Goal: Transaction & Acquisition: Download file/media

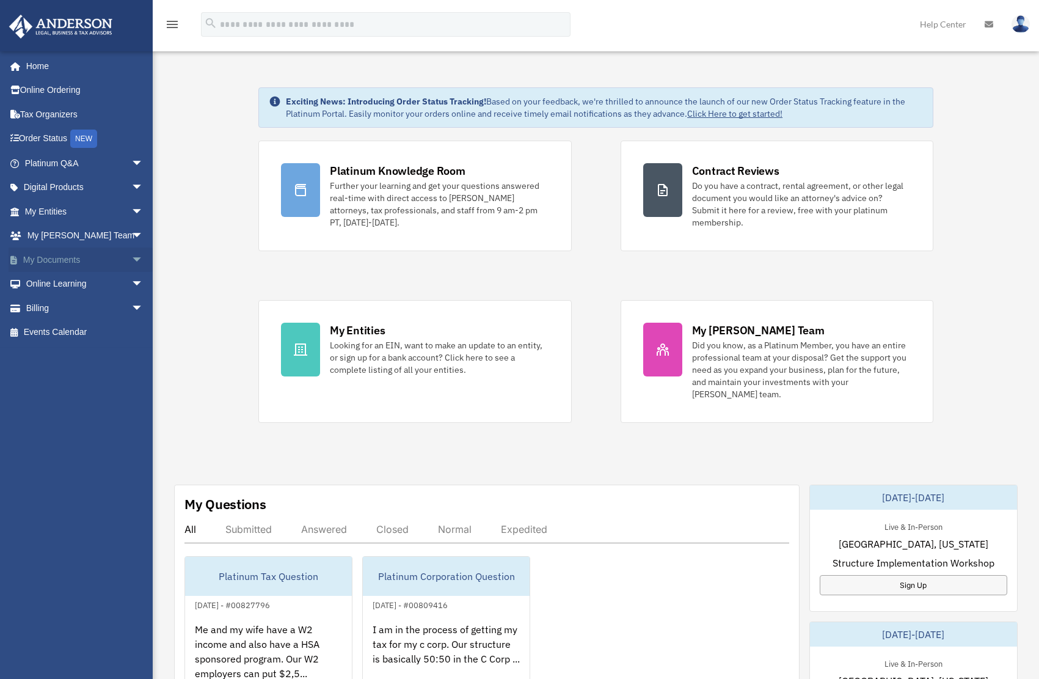
click at [131, 260] on span "arrow_drop_down" at bounding box center [143, 259] width 24 height 25
click at [47, 282] on link "Box" at bounding box center [89, 284] width 145 height 24
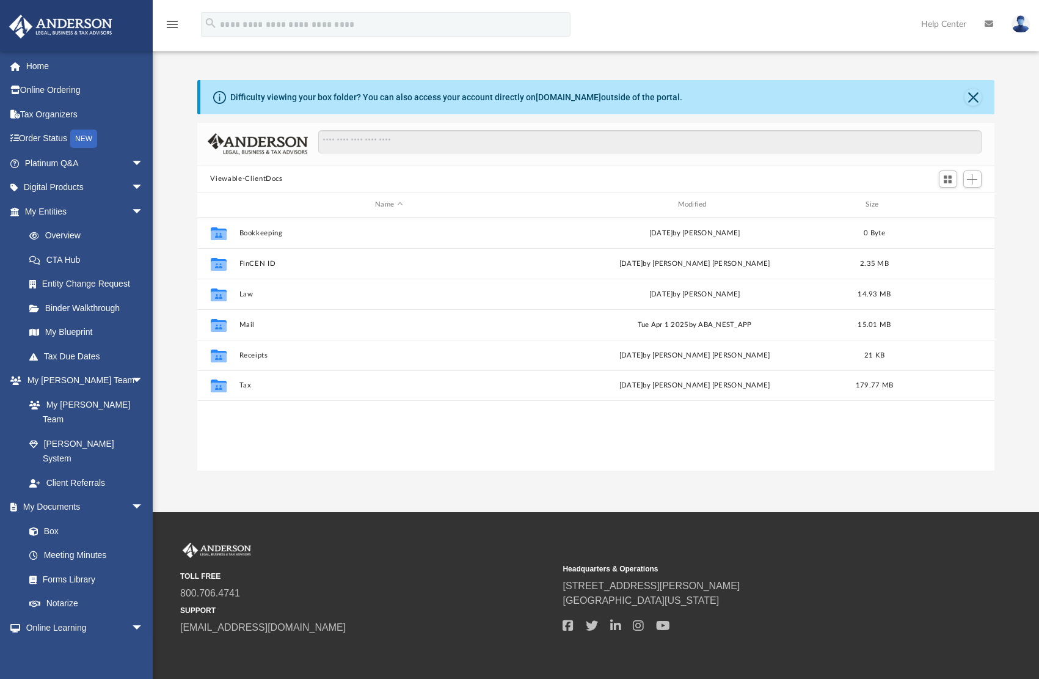
scroll to position [269, 789]
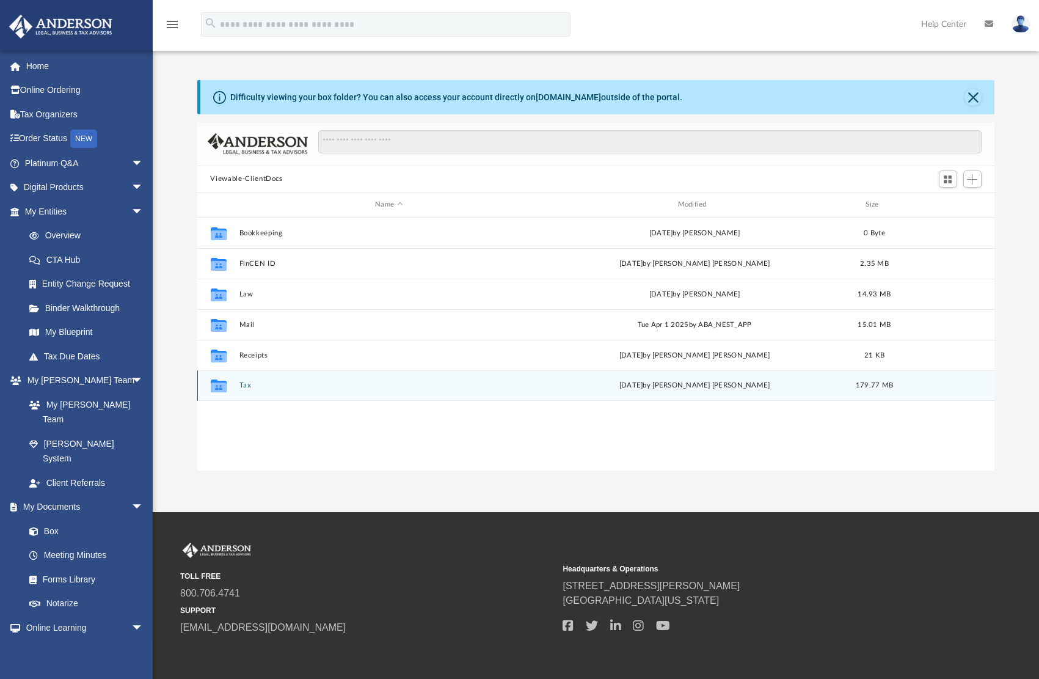
click at [243, 387] on button "Tax" at bounding box center [389, 385] width 300 height 8
click at [272, 387] on button "Tiu, Elneil & Minette" at bounding box center [389, 385] width 300 height 8
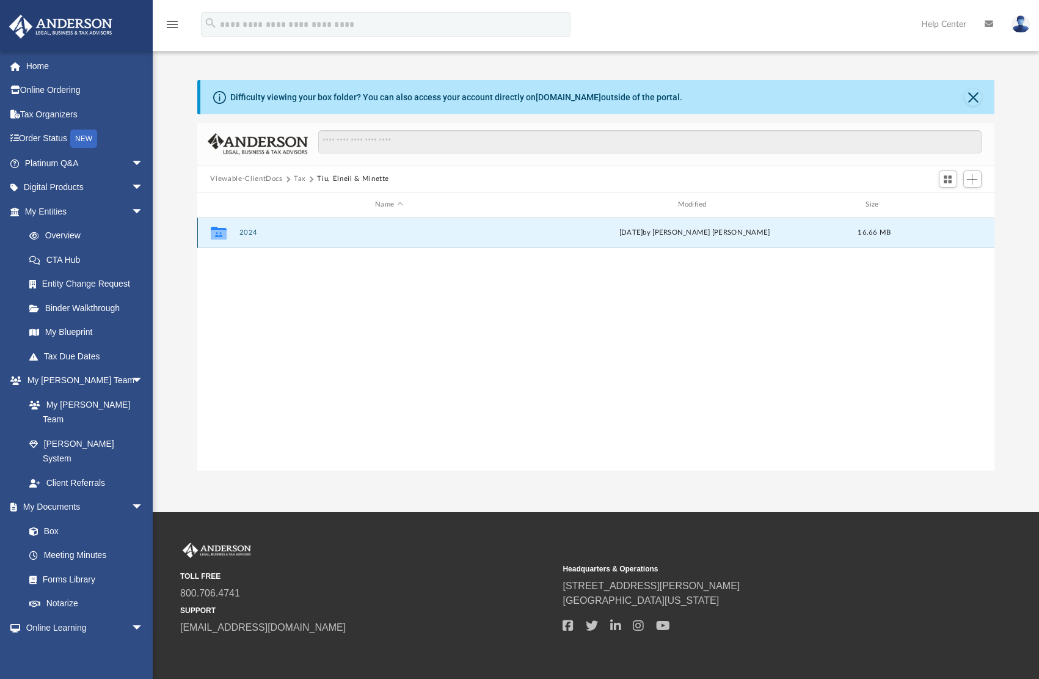
click at [250, 232] on button "2024" at bounding box center [389, 232] width 300 height 8
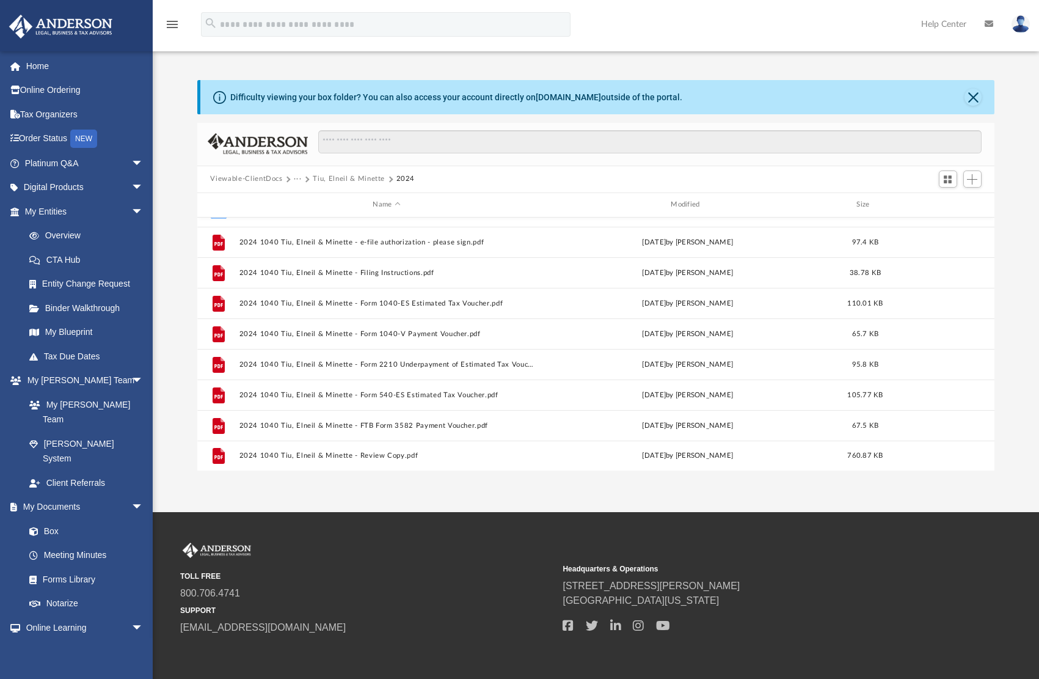
scroll to position [53, 0]
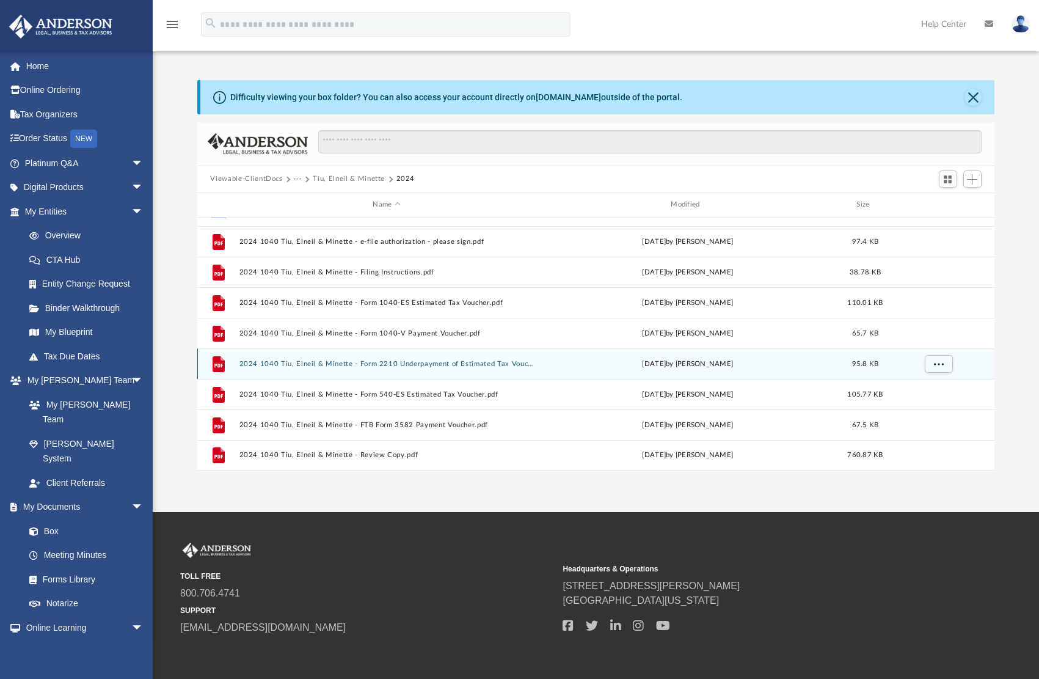
click at [502, 366] on button "2024 1040 Tiu, Elneil & Minette - Form 2210 Underpayment of Estimated Tax Vouch…" at bounding box center [387, 363] width 296 height 8
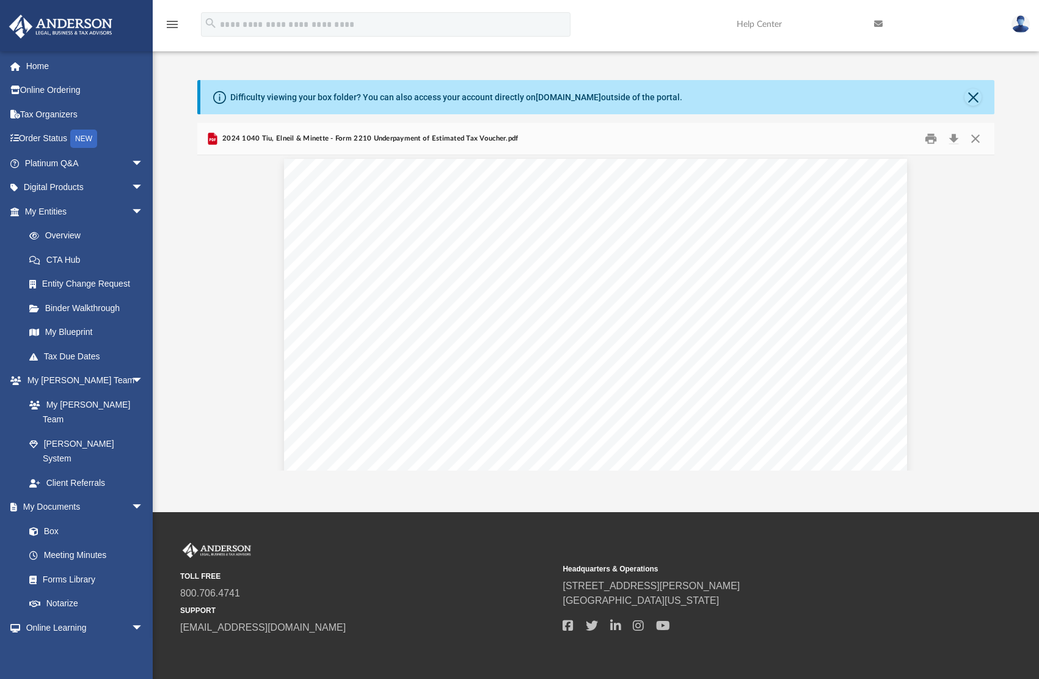
scroll to position [0, 0]
click at [978, 139] on button "Close" at bounding box center [976, 138] width 22 height 19
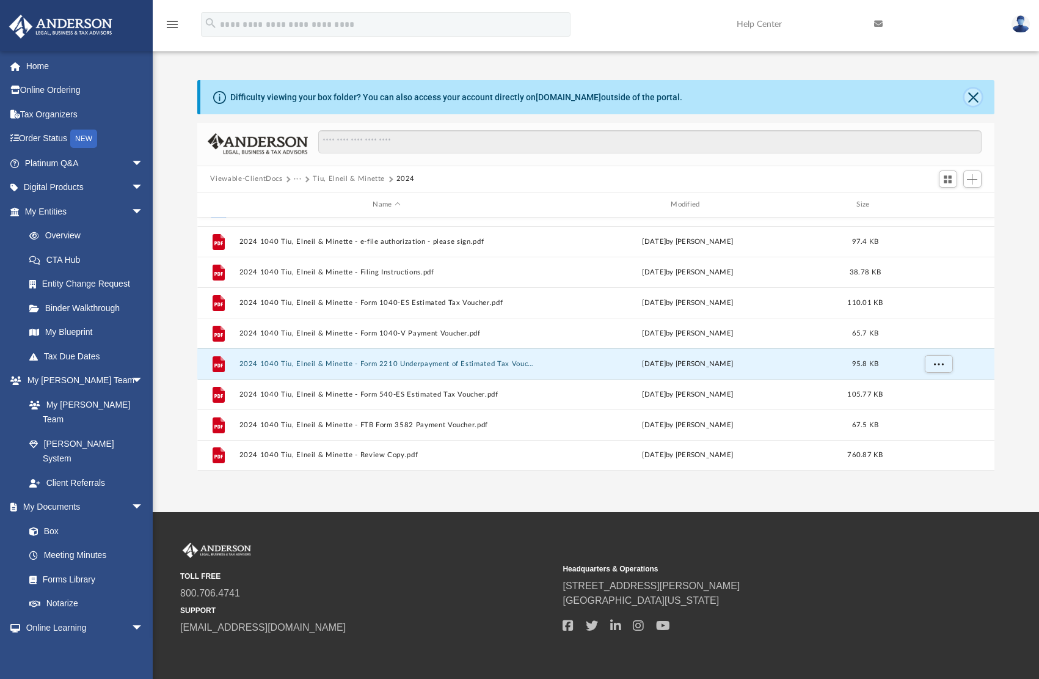
click at [974, 95] on button "Close" at bounding box center [973, 97] width 17 height 17
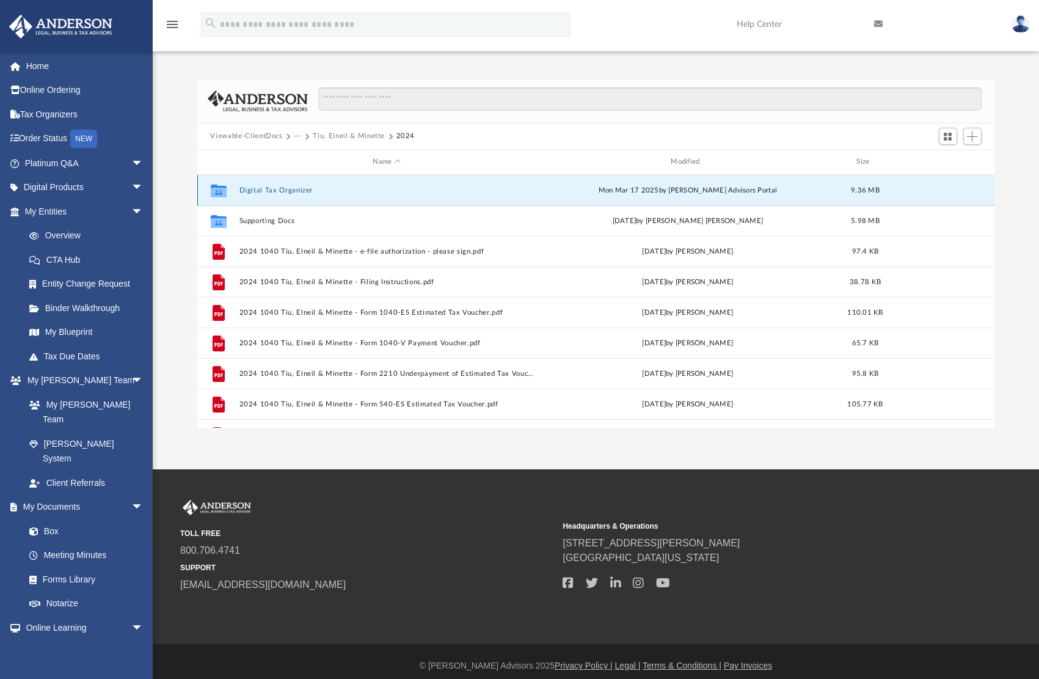
click at [280, 190] on button "Digital Tax Organizer" at bounding box center [387, 190] width 296 height 8
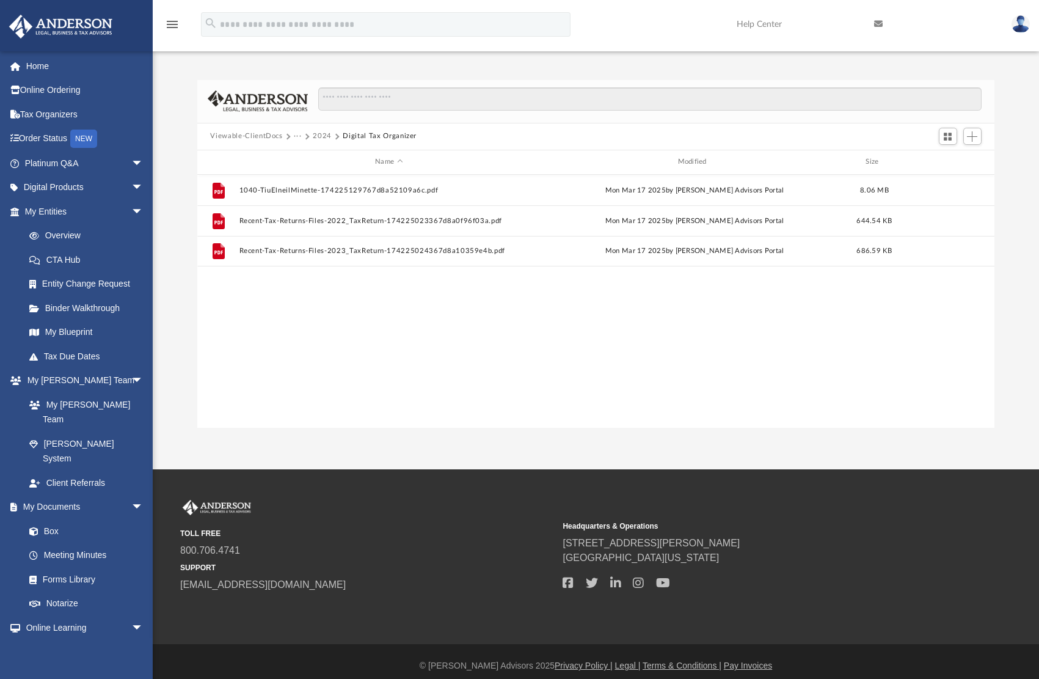
click at [321, 136] on button "2024" at bounding box center [322, 136] width 19 height 11
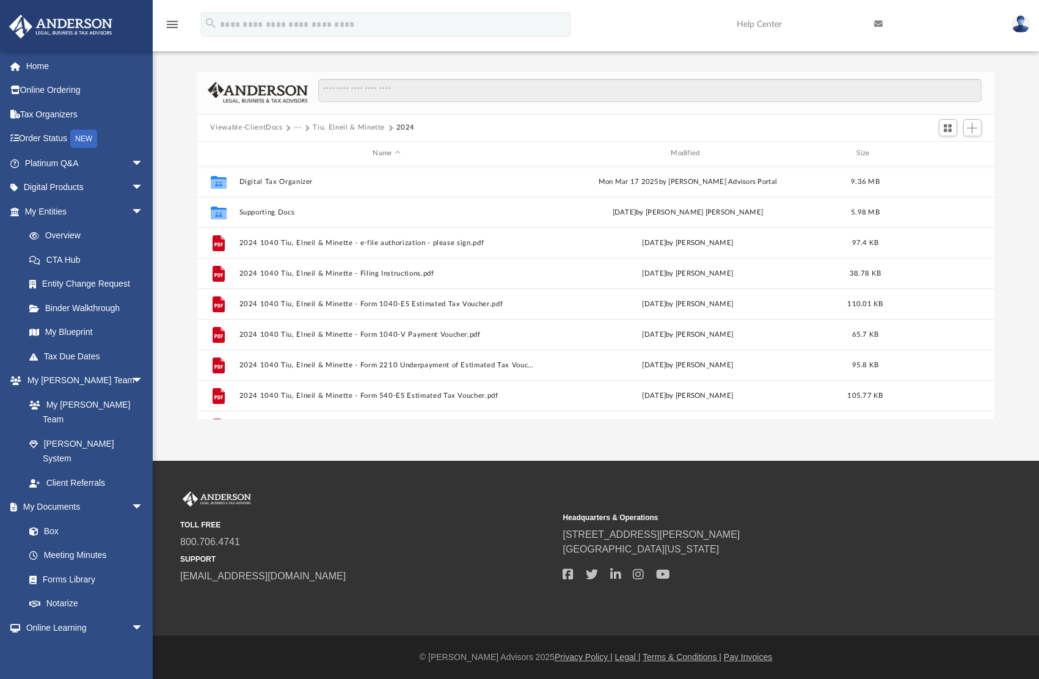
scroll to position [53, 0]
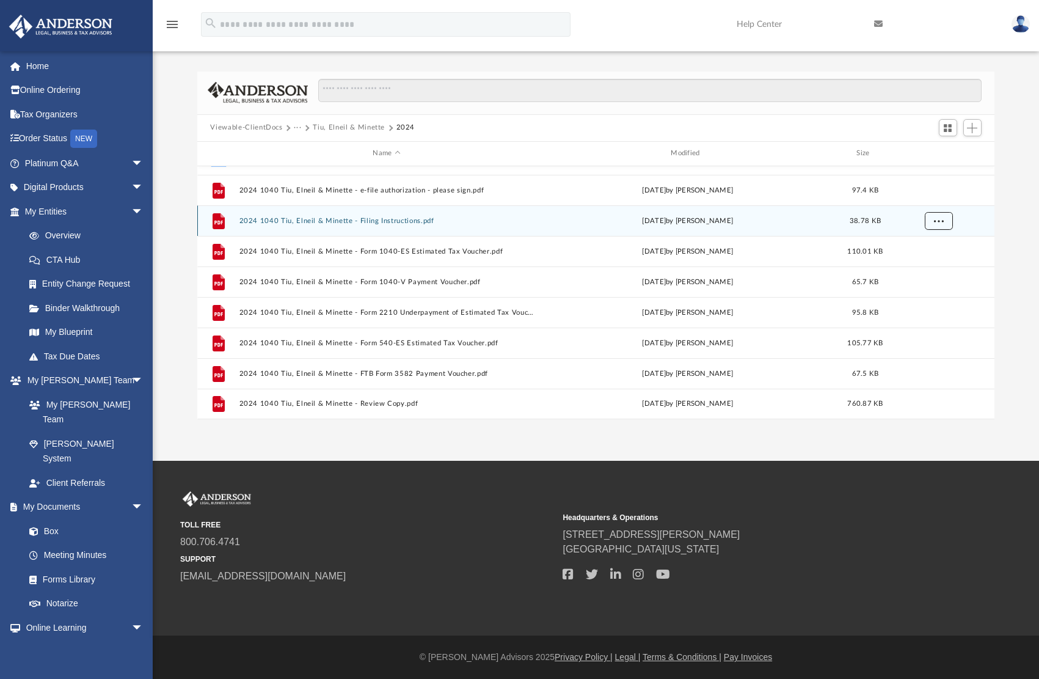
click at [946, 219] on button "More options" at bounding box center [938, 220] width 28 height 18
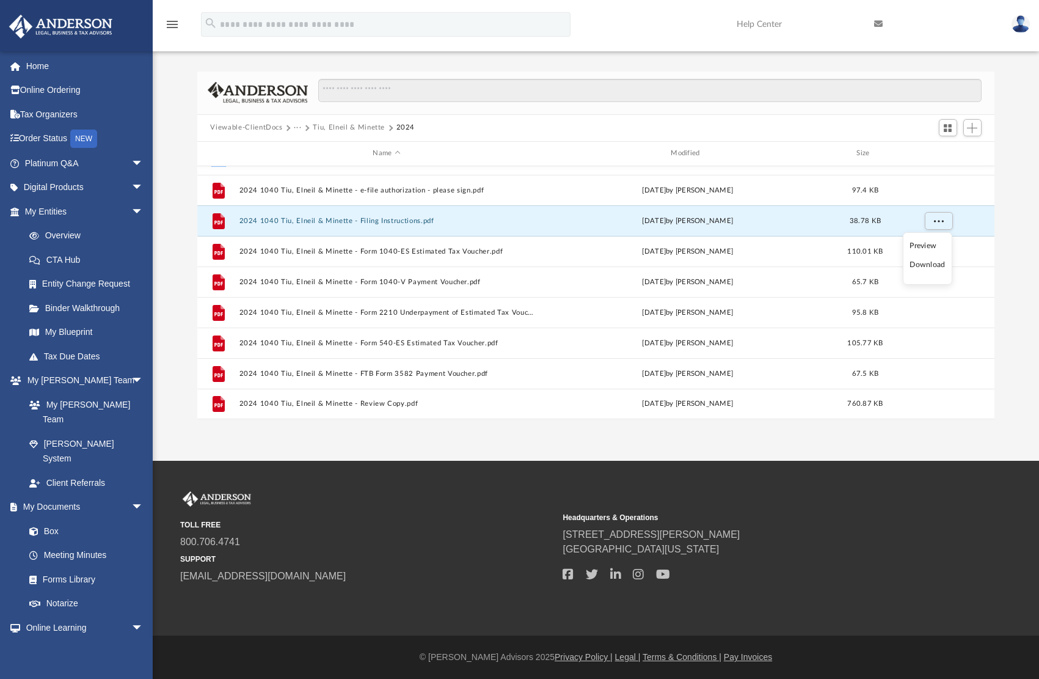
click at [930, 266] on li "Download" at bounding box center [927, 264] width 35 height 13
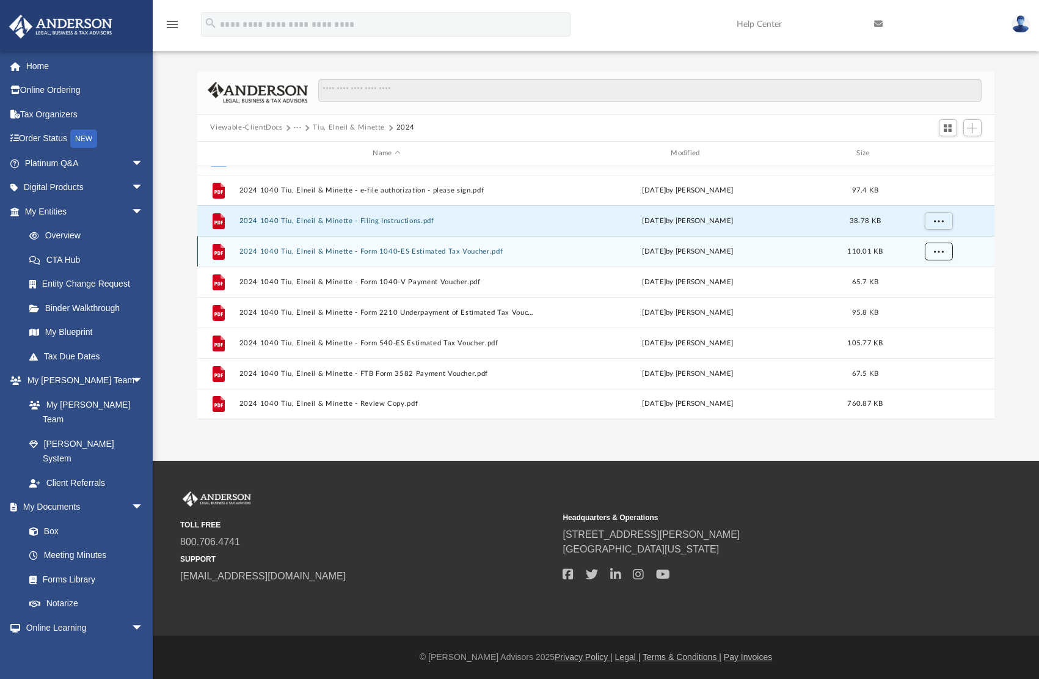
click at [940, 247] on span "More options" at bounding box center [938, 250] width 10 height 7
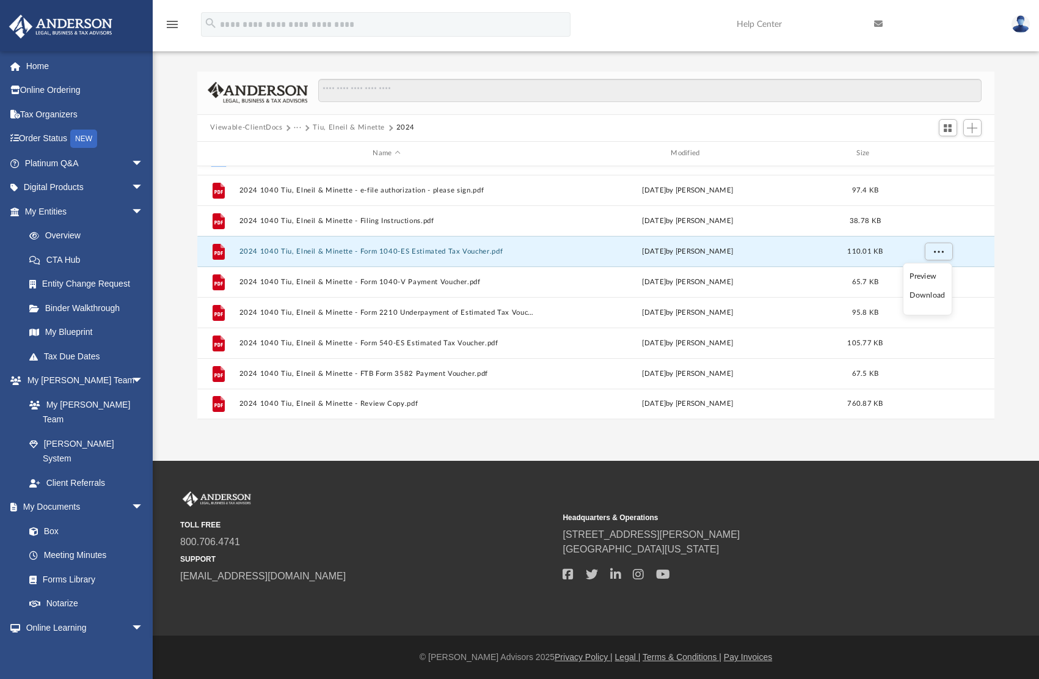
click at [932, 295] on li "Download" at bounding box center [927, 295] width 35 height 13
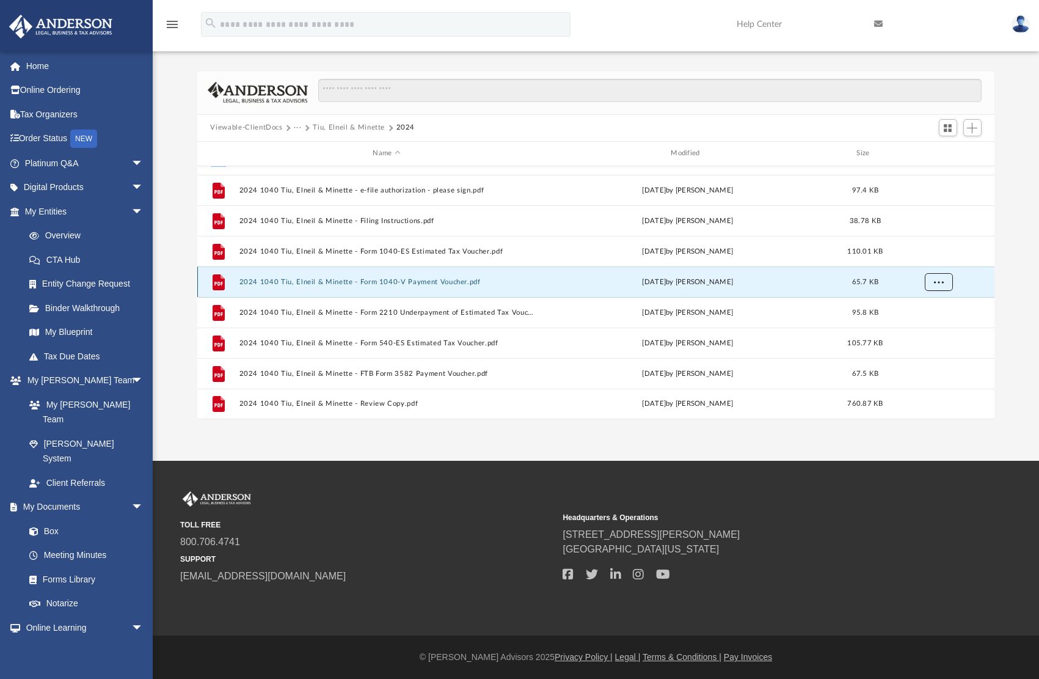
click at [938, 280] on span "More options" at bounding box center [938, 281] width 10 height 7
click at [938, 324] on li "Download" at bounding box center [927, 325] width 35 height 13
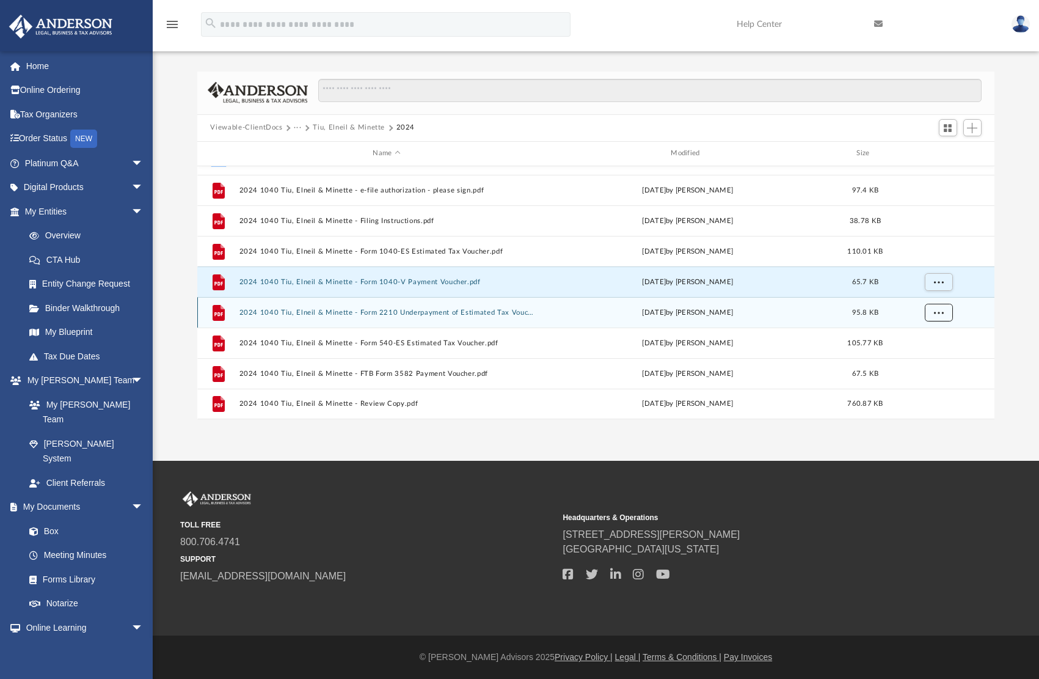
click at [944, 313] on button "More options" at bounding box center [938, 312] width 28 height 18
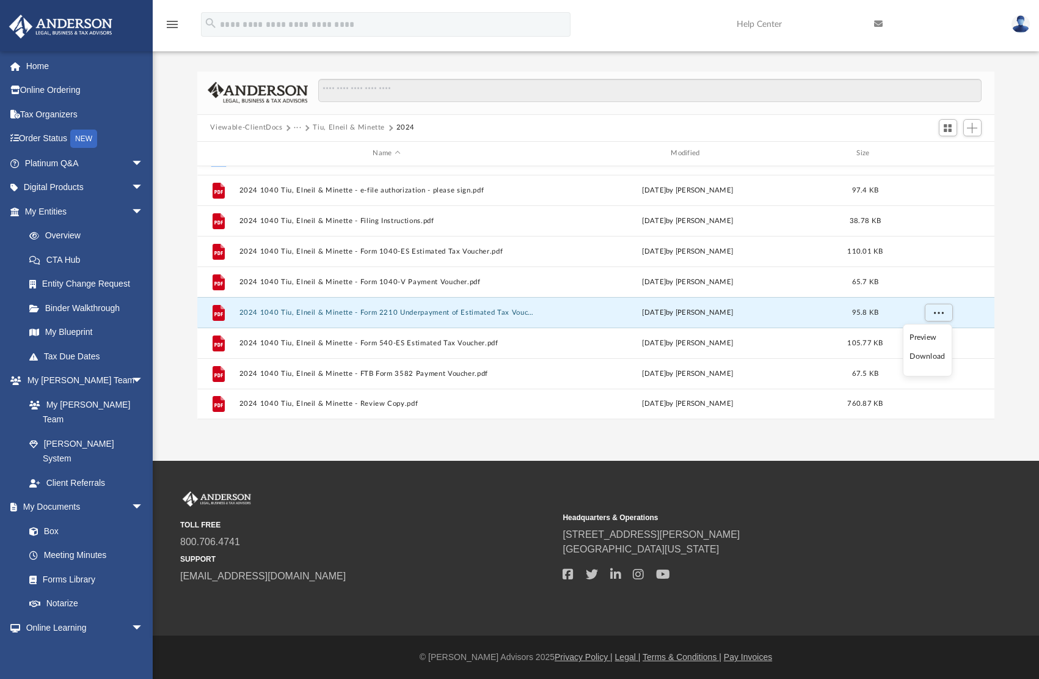
click at [937, 356] on li "Download" at bounding box center [927, 356] width 35 height 13
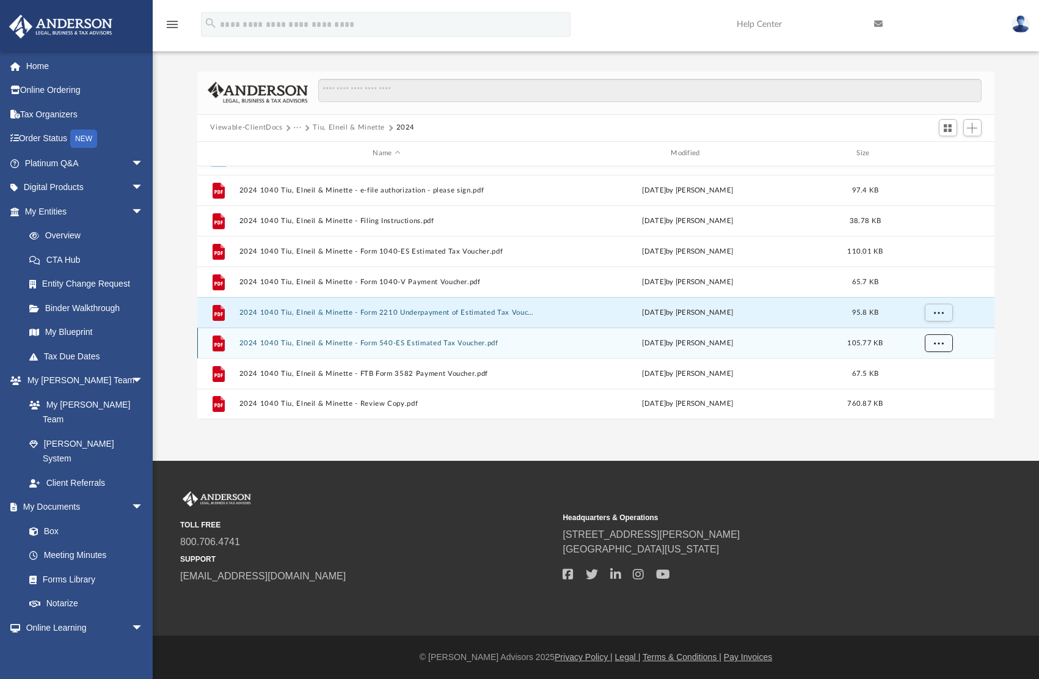
click at [948, 342] on button "More options" at bounding box center [938, 343] width 28 height 18
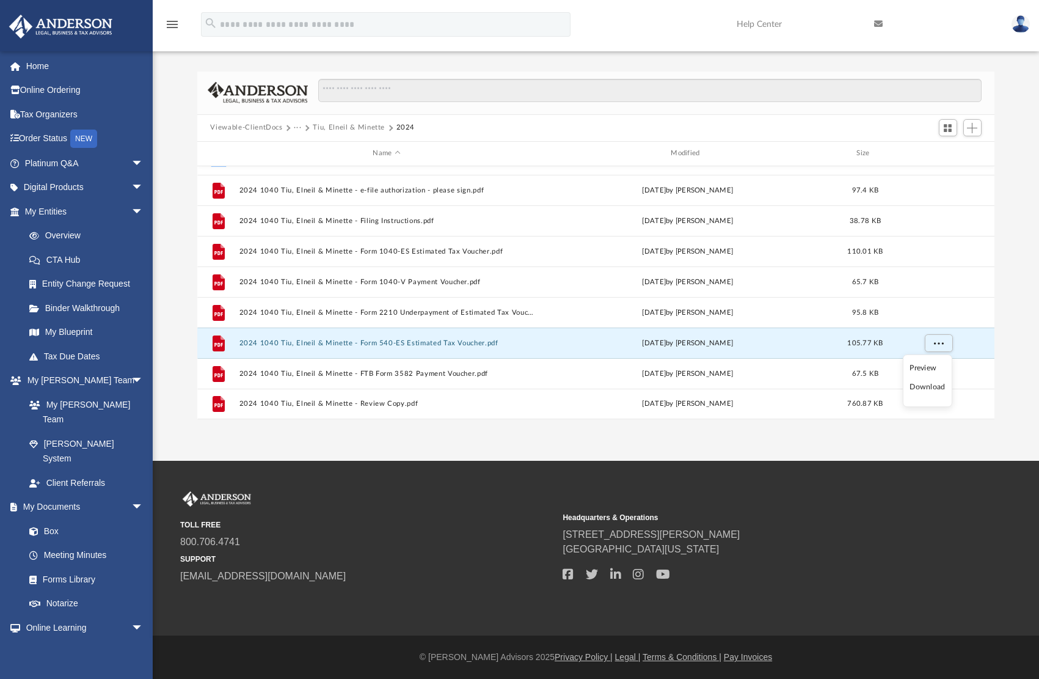
click at [934, 386] on li "Download" at bounding box center [927, 387] width 35 height 13
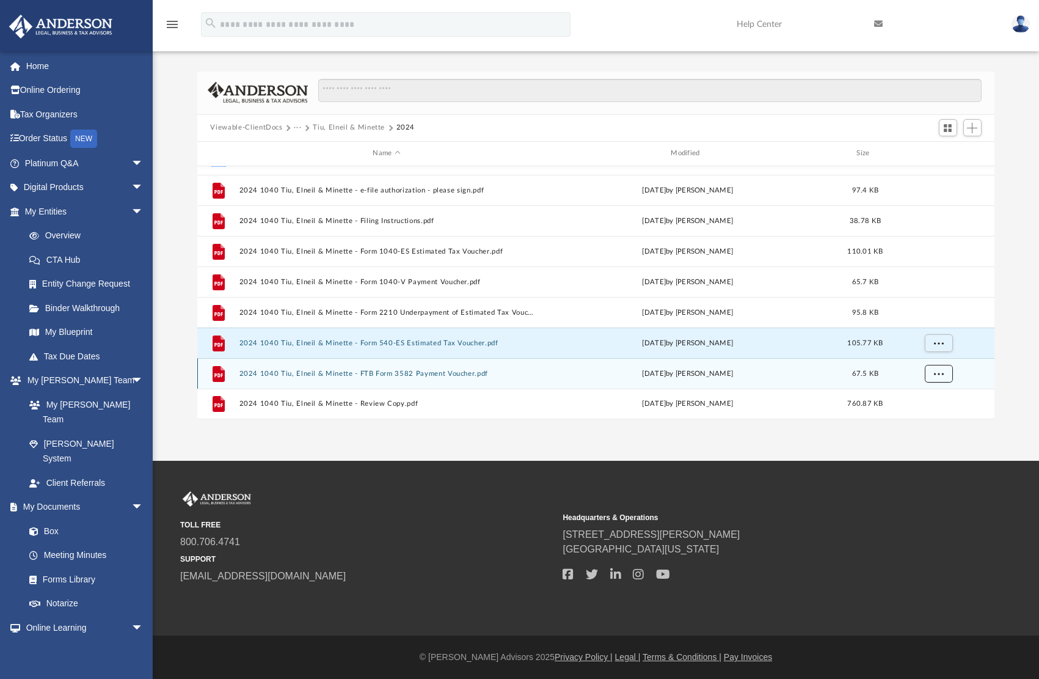
click at [938, 374] on span "More options" at bounding box center [938, 373] width 10 height 7
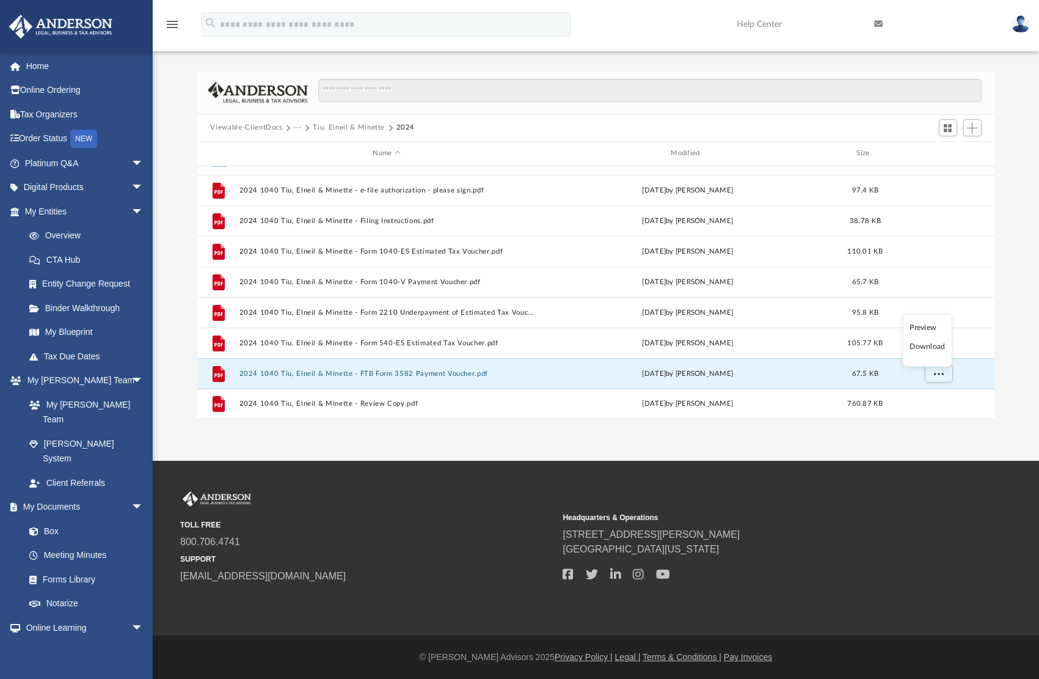
click at [932, 348] on li "Download" at bounding box center [927, 346] width 35 height 13
